Goal: Transaction & Acquisition: Obtain resource

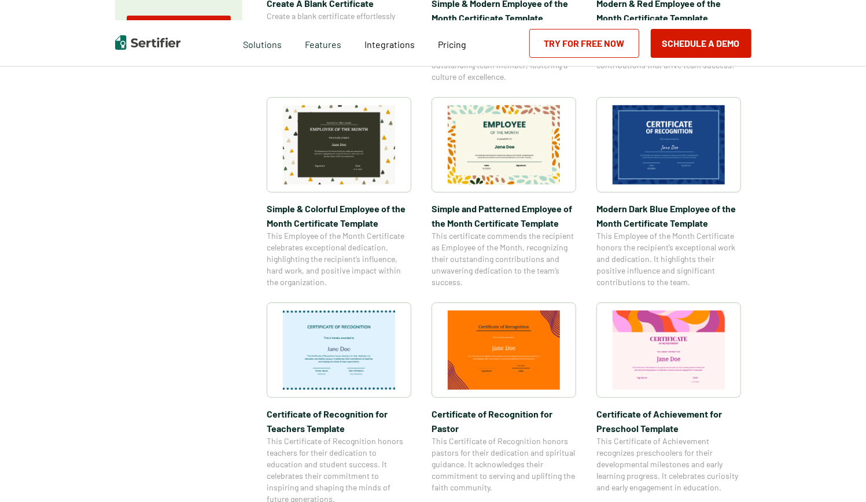
scroll to position [365, 0]
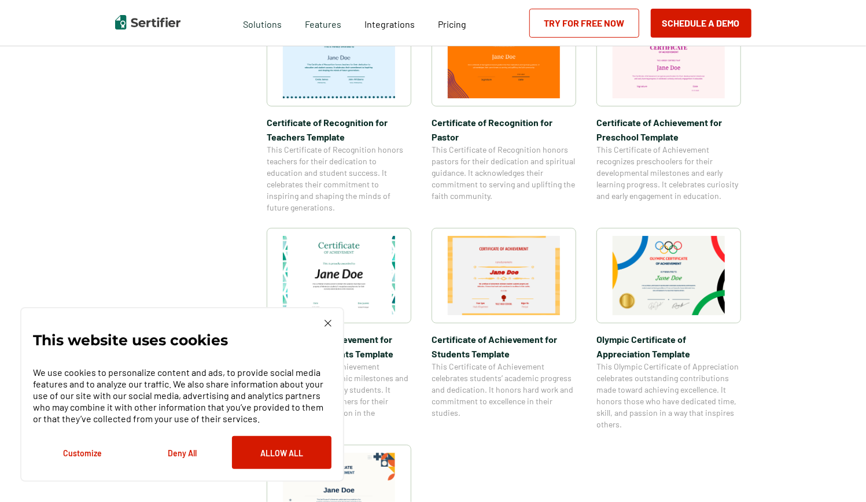
scroll to position [658, 0]
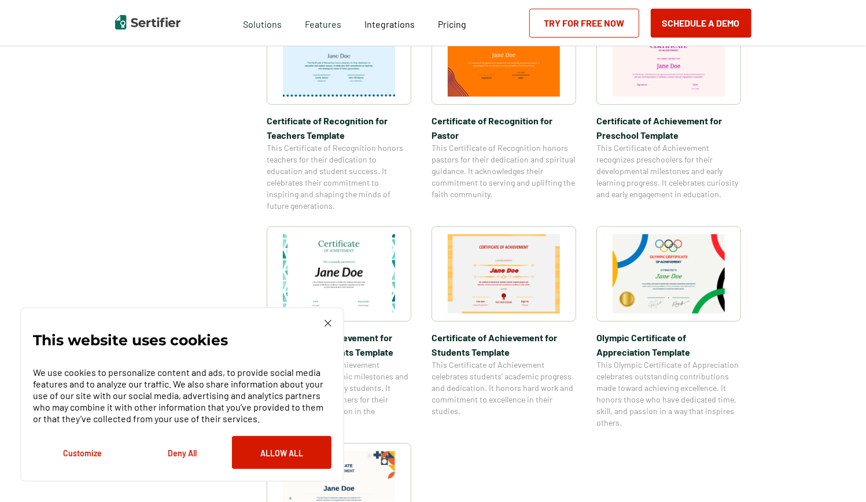
click at [693, 268] on img at bounding box center [668, 273] width 112 height 79
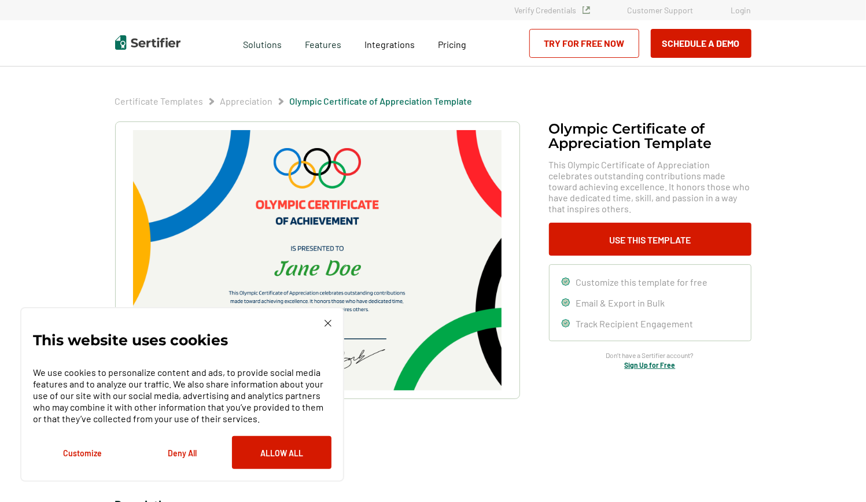
click at [324, 324] on img at bounding box center [327, 323] width 7 height 7
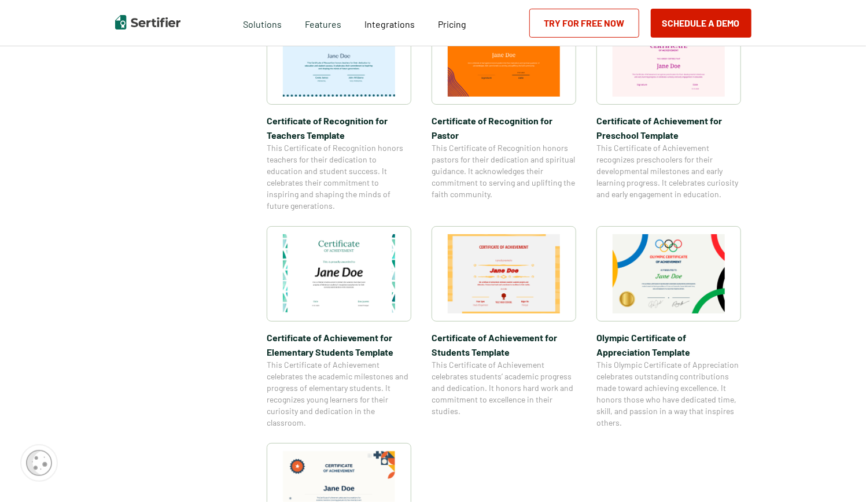
scroll to position [1520, 0]
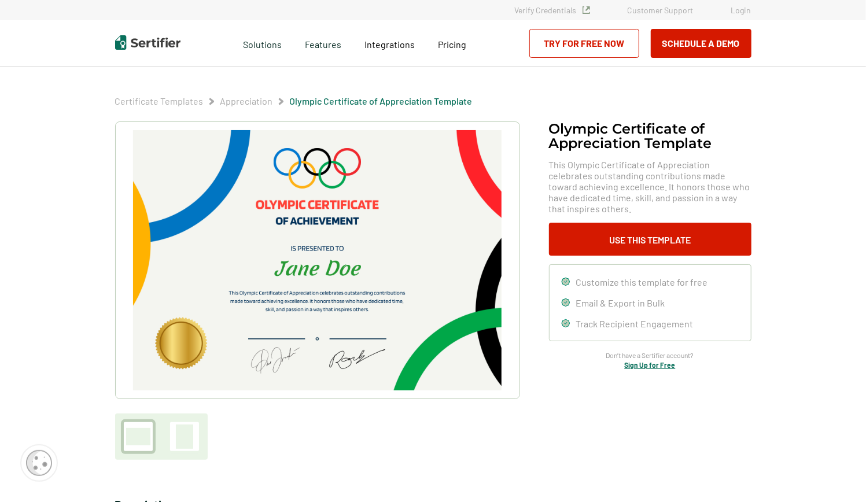
scroll to position [1400, 0]
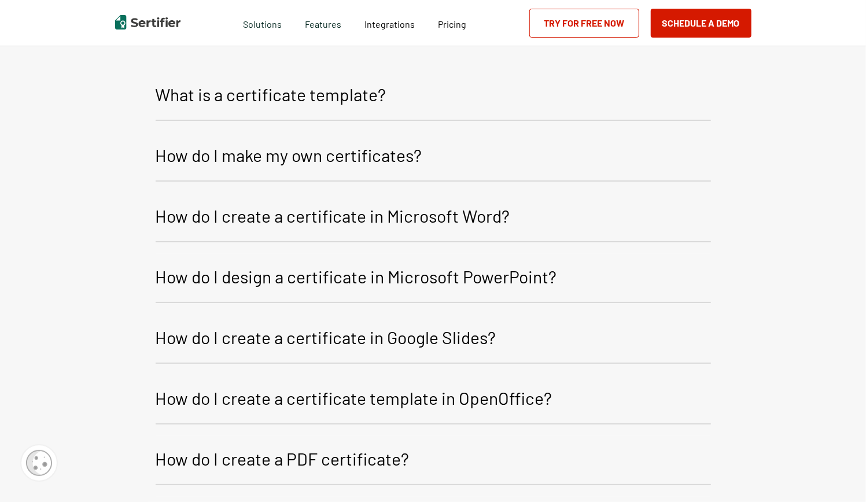
click at [612, 25] on link "Try for Free Now" at bounding box center [584, 23] width 110 height 29
